Goal: Find specific page/section: Find specific page/section

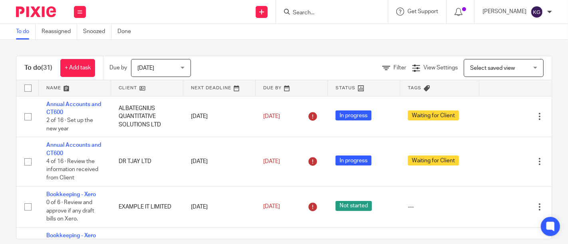
click at [292, 8] on form at bounding box center [334, 12] width 85 height 10
click at [292, 14] on input "Search" at bounding box center [328, 13] width 72 height 7
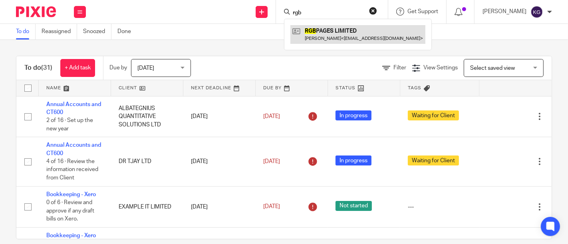
type input "rgb"
click at [302, 32] on link at bounding box center [357, 34] width 135 height 18
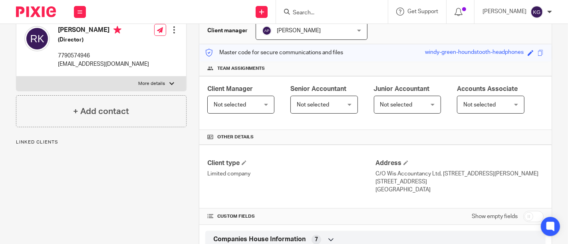
scroll to position [222, 0]
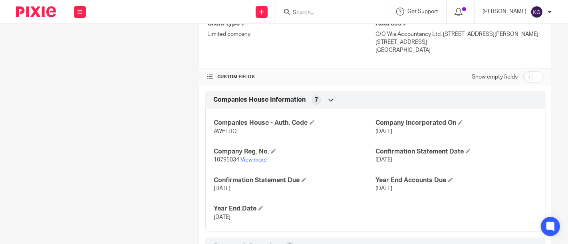
click at [248, 157] on link "View more" at bounding box center [253, 160] width 26 height 6
